Goal: Task Accomplishment & Management: Manage account settings

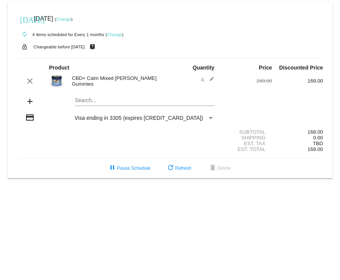
click at [71, 20] on link "Change" at bounding box center [63, 19] width 15 height 5
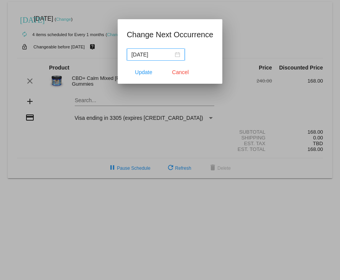
click at [145, 71] on span "Update" at bounding box center [143, 72] width 17 height 6
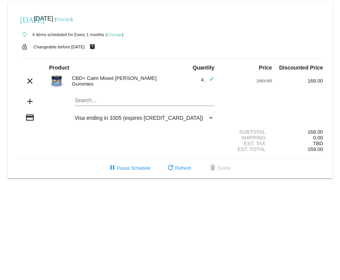
click at [71, 19] on link "Change" at bounding box center [63, 19] width 15 height 5
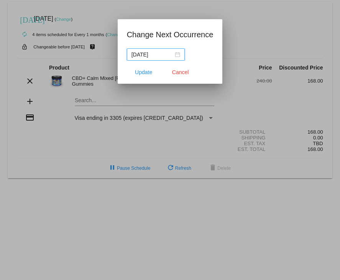
click at [179, 55] on div "2025-08-14" at bounding box center [156, 54] width 49 height 8
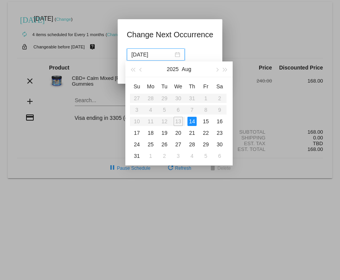
click at [217, 70] on span "button" at bounding box center [217, 70] width 4 height 4
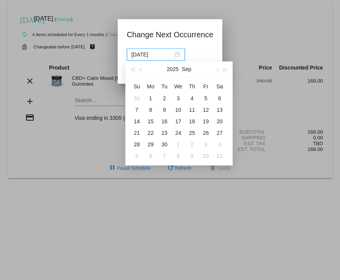
click at [215, 67] on button "button" at bounding box center [216, 68] width 8 height 15
click at [180, 120] on div "15" at bounding box center [178, 121] width 9 height 9
type input "2025-10-15"
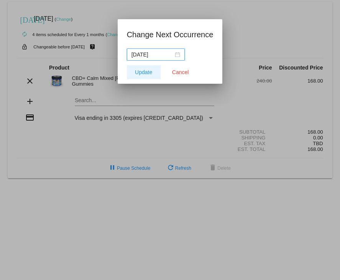
click at [146, 73] on span "Update" at bounding box center [143, 72] width 17 height 6
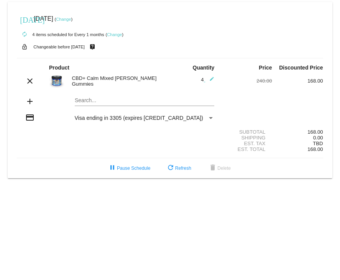
click at [117, 34] on link "Change" at bounding box center [114, 34] width 15 height 5
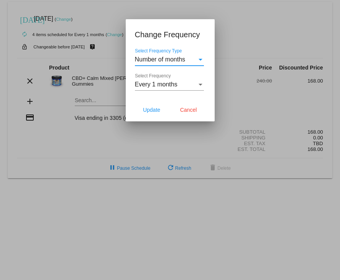
click at [200, 58] on div "Select Frequency Type" at bounding box center [200, 59] width 7 height 7
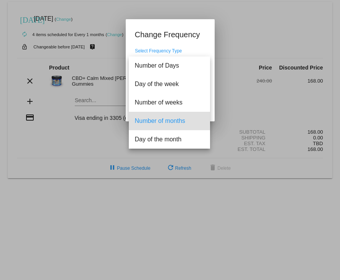
click at [242, 27] on div at bounding box center [170, 140] width 340 height 280
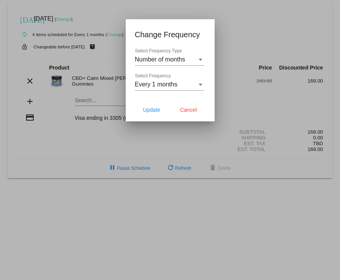
click at [200, 87] on div "Select Frequency" at bounding box center [200, 84] width 7 height 7
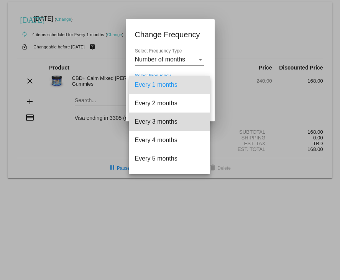
click at [171, 122] on span "Every 3 months" at bounding box center [169, 121] width 69 height 18
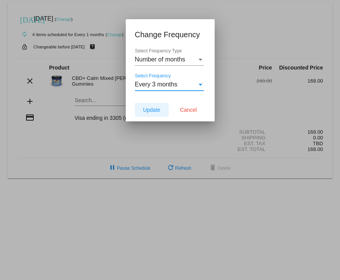
click at [153, 112] on span "Update" at bounding box center [151, 110] width 17 height 6
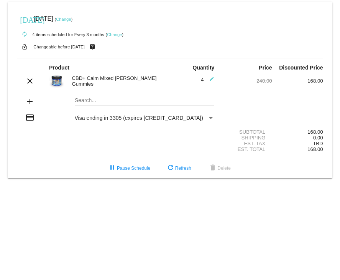
click at [71, 17] on link "Change" at bounding box center [63, 19] width 15 height 5
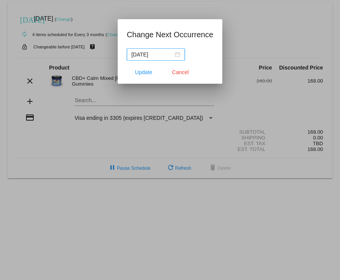
click at [179, 53] on nz-date-picker "2025-10-14" at bounding box center [156, 54] width 58 height 12
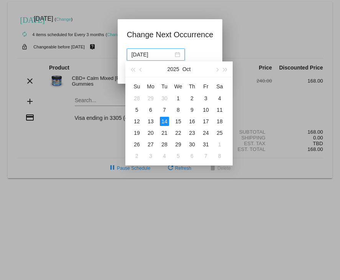
click at [215, 68] on button "button" at bounding box center [216, 68] width 8 height 15
click at [181, 132] on div "19" at bounding box center [178, 132] width 9 height 9
type input "2025-11-19"
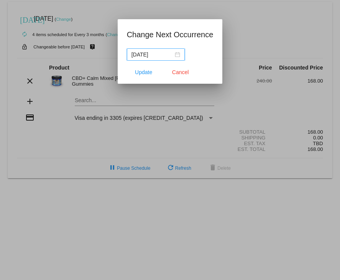
click at [143, 71] on span "Update" at bounding box center [143, 72] width 17 height 6
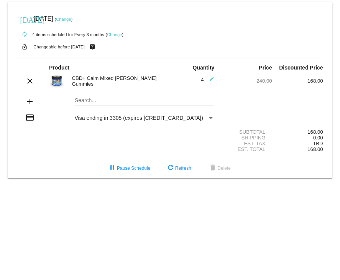
click at [205, 81] on mat-icon "edit" at bounding box center [209, 80] width 9 height 9
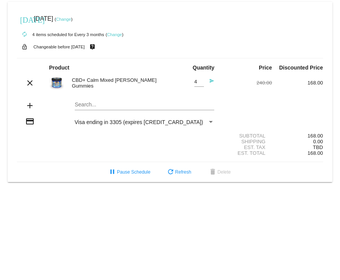
click at [212, 82] on mat-icon "send" at bounding box center [209, 82] width 9 height 9
